Goal: Task Accomplishment & Management: Manage account settings

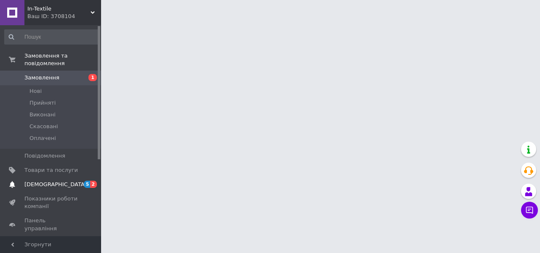
click at [58, 181] on span "[DEMOGRAPHIC_DATA]" at bounding box center [50, 185] width 53 height 8
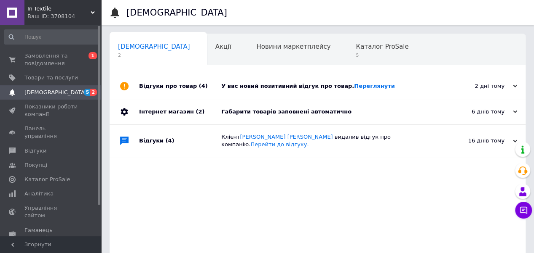
scroll to position [0, 2]
click at [354, 55] on span "5" at bounding box center [380, 55] width 53 height 6
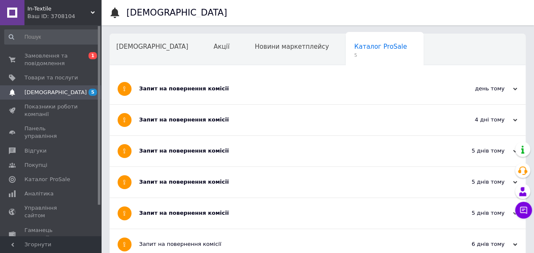
click at [240, 214] on div "Запит на повернення комісії" at bounding box center [285, 214] width 293 height 8
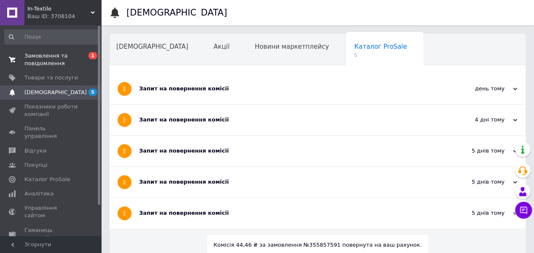
click at [40, 66] on span "Замовлення та повідомлення" at bounding box center [50, 59] width 53 height 15
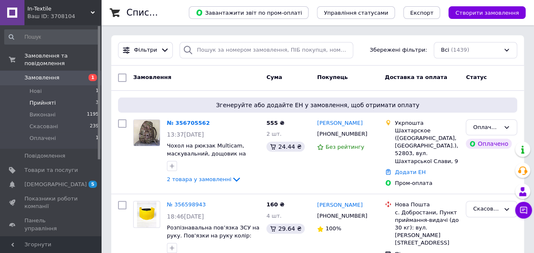
click at [53, 97] on li "Прийняті 3" at bounding box center [52, 103] width 104 height 12
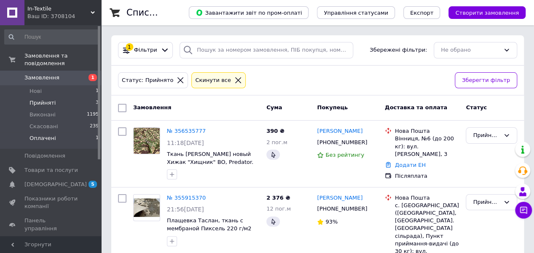
click at [64, 133] on li "Оплачені 1" at bounding box center [52, 141] width 104 height 16
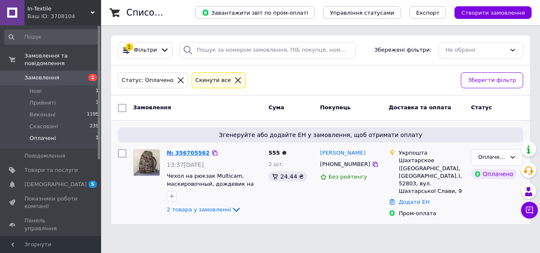
click at [181, 154] on link "№ 356705562" at bounding box center [188, 153] width 43 height 6
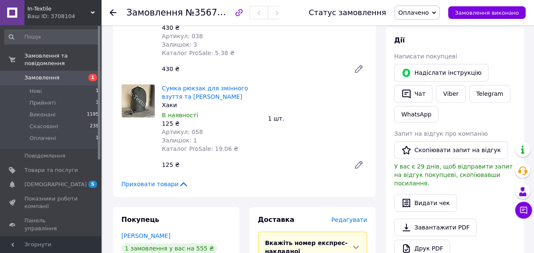
scroll to position [152, 0]
click at [446, 92] on link "Viber" at bounding box center [449, 94] width 29 height 18
drag, startPoint x: 159, startPoint y: 35, endPoint x: 203, endPoint y: 38, distance: 43.9
click at [203, 38] on div "Чохол на рюкзак Multicam, маскувальний, дощовик на армійський рюкзак Мультикам …" at bounding box center [211, 14] width 106 height 89
copy div "(75- 100 л.) - L"
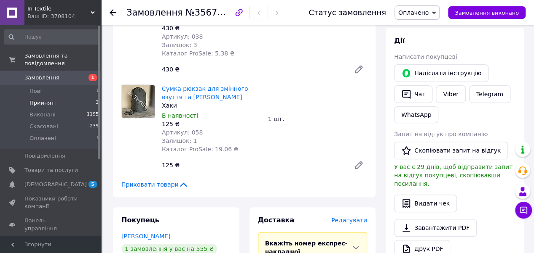
click at [53, 97] on li "Прийняті 3" at bounding box center [52, 103] width 104 height 12
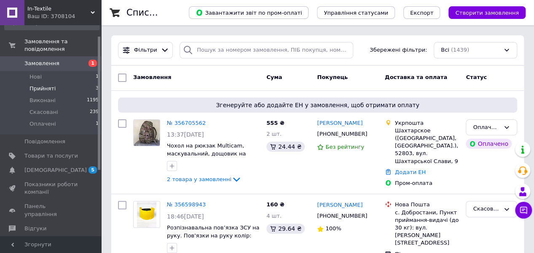
scroll to position [17, 0]
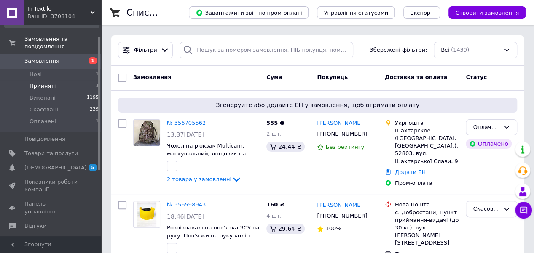
click at [53, 80] on li "Прийняті 3" at bounding box center [52, 86] width 104 height 12
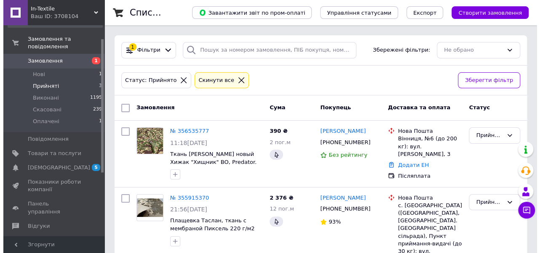
scroll to position [34, 0]
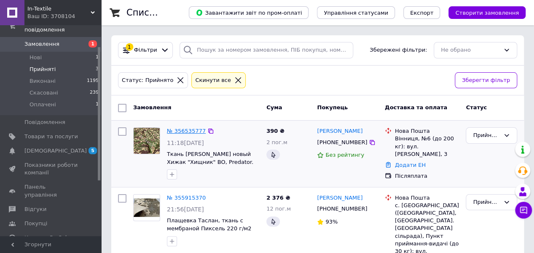
click at [187, 131] on link "№ 356535777" at bounding box center [186, 131] width 39 height 6
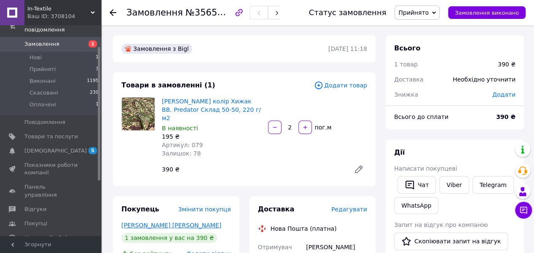
click at [156, 222] on link "[PERSON_NAME] [PERSON_NAME]" at bounding box center [171, 225] width 100 height 7
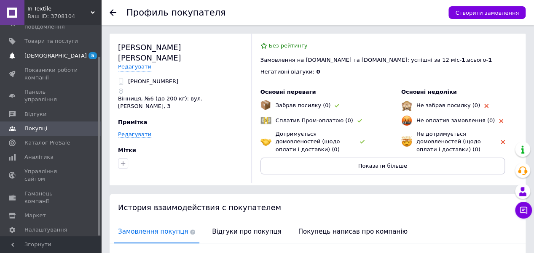
click at [70, 53] on span "[DEMOGRAPHIC_DATA]" at bounding box center [50, 56] width 53 height 8
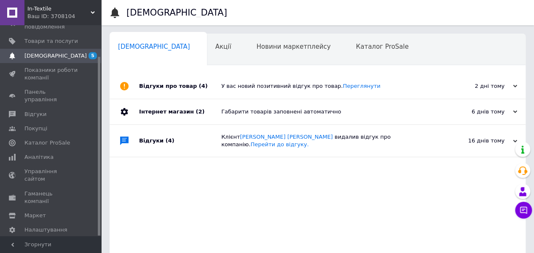
scroll to position [0, 2]
click at [349, 83] on link "Переглянути" at bounding box center [360, 86] width 37 height 6
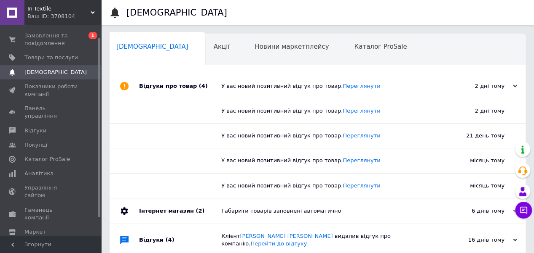
scroll to position [0, 0]
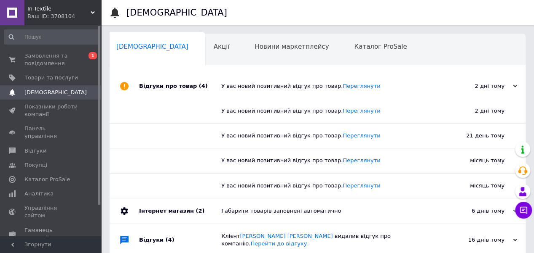
drag, startPoint x: 99, startPoint y: 85, endPoint x: 102, endPoint y: 46, distance: 39.7
click at [102, 46] on div "In-Textile Ваш ID: 3708104 Сайт In-Textile Кабінет покупця Перевірити стан сист…" at bounding box center [267, 169] width 534 height 339
click at [50, 59] on span "Замовлення та повідомлення" at bounding box center [50, 59] width 53 height 15
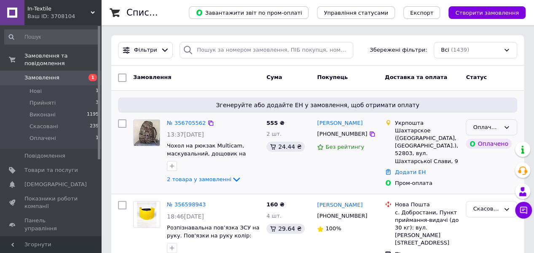
click at [499, 124] on div "Оплачено" at bounding box center [490, 128] width 51 height 16
click at [492, 178] on li "Скасовано" at bounding box center [491, 176] width 51 height 16
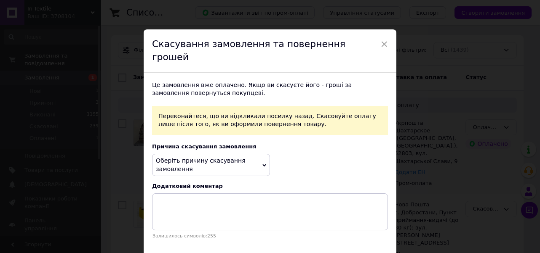
click at [252, 154] on span "Оберіть причину скасування замовлення" at bounding box center [211, 165] width 118 height 22
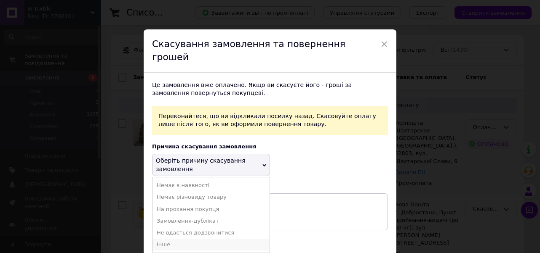
click at [192, 239] on li "Інше" at bounding box center [210, 245] width 117 height 12
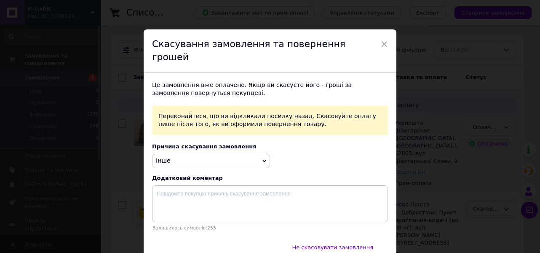
drag, startPoint x: 202, startPoint y: 171, endPoint x: 196, endPoint y: 183, distance: 13.2
click at [196, 183] on div "Це замовлення вже оплачено. Якщо ви скасуєте його - гроші за замовлення поверну…" at bounding box center [270, 156] width 253 height 167
click at [196, 186] on textarea at bounding box center [270, 204] width 236 height 37
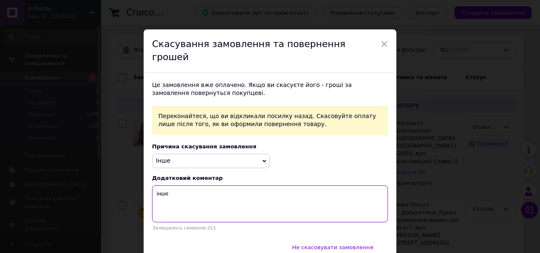
type textarea "інше"
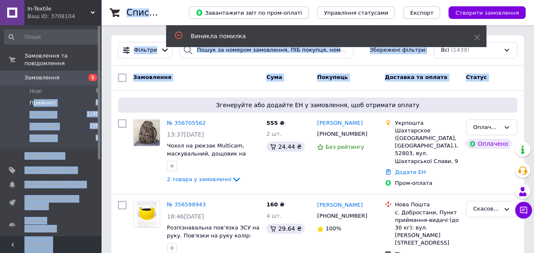
drag, startPoint x: 126, startPoint y: 104, endPoint x: 30, endPoint y: 94, distance: 96.6
click at [185, 80] on div "Замовлення" at bounding box center [196, 77] width 133 height 15
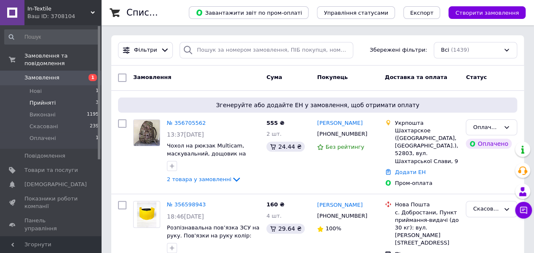
click at [50, 99] on span "Прийняті" at bounding box center [42, 103] width 26 height 8
